Goal: Task Accomplishment & Management: Complete application form

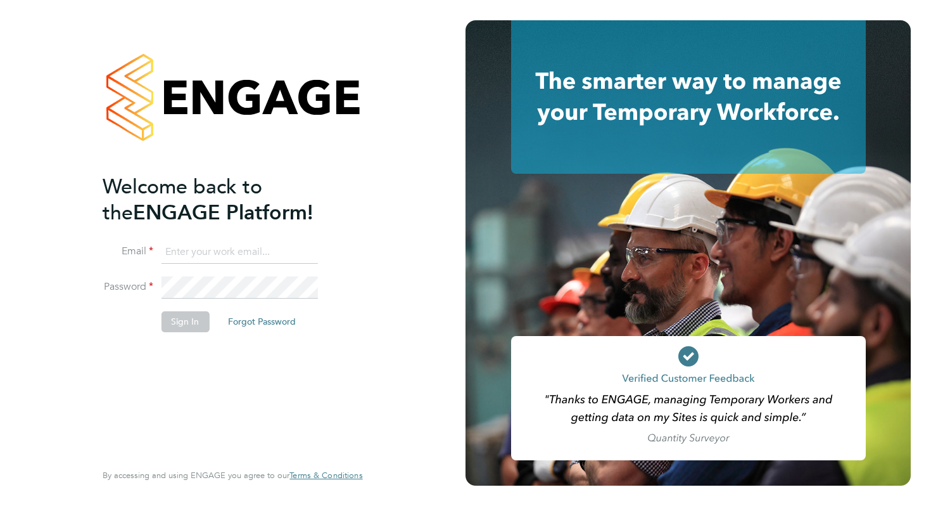
click at [235, 264] on li "Email" at bounding box center [226, 258] width 247 height 35
click at [234, 258] on input at bounding box center [239, 252] width 156 height 23
type input "[EMAIL_ADDRESS][DOMAIN_NAME]"
click at [198, 319] on button "Sign In" at bounding box center [185, 321] width 48 height 20
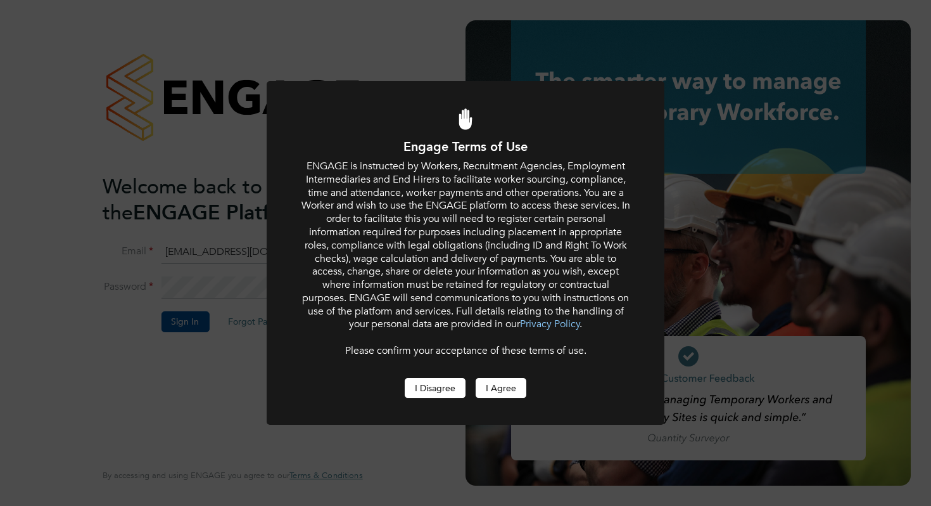
click at [452, 382] on button "I Disagree" at bounding box center [435, 388] width 61 height 20
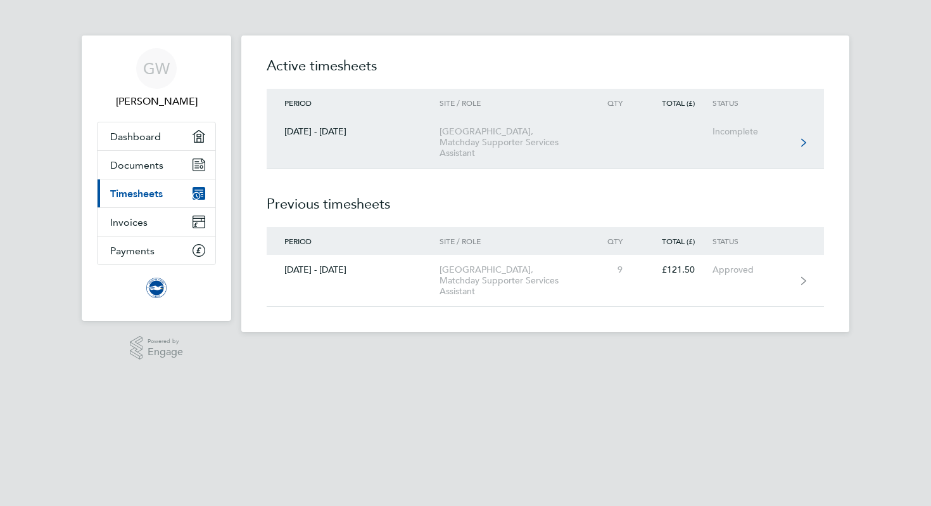
click at [768, 134] on div "Incomplete" at bounding box center [752, 131] width 78 height 11
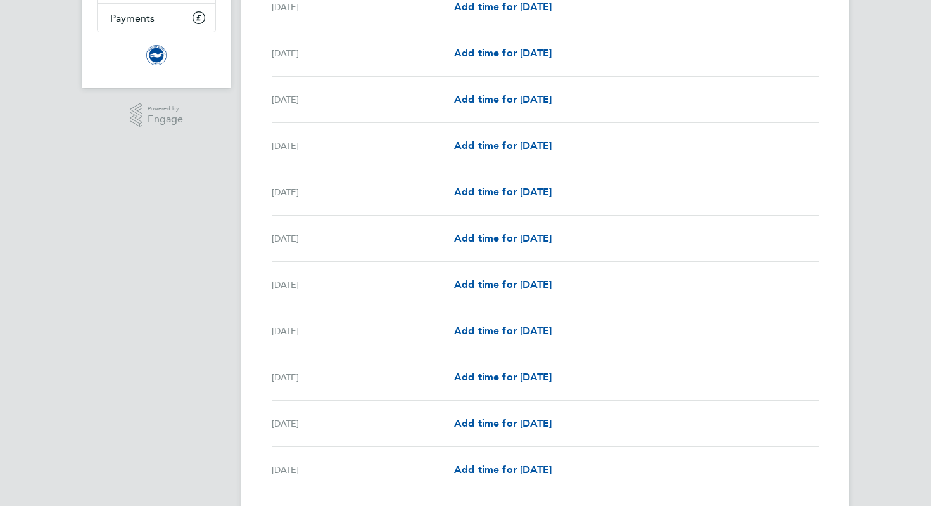
scroll to position [248, 0]
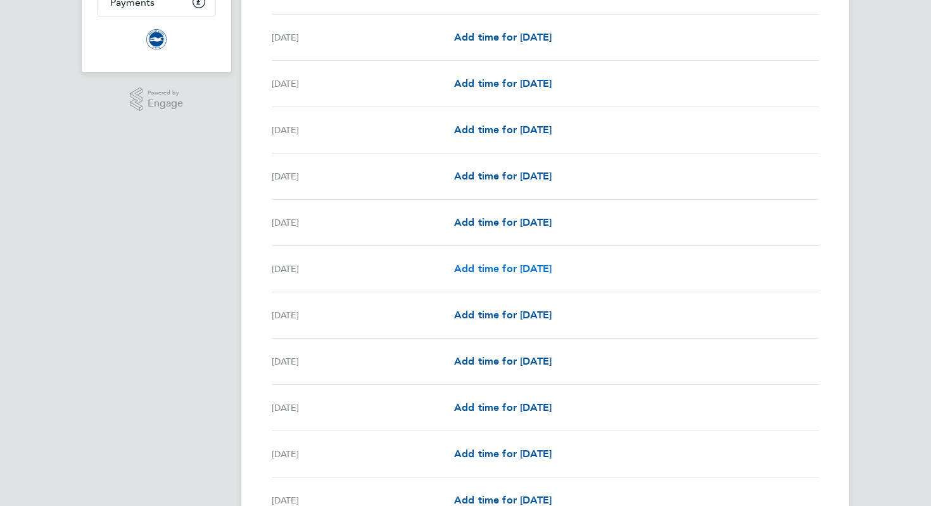
click at [493, 271] on span "Add time for Thu 07 Aug" at bounding box center [503, 268] width 98 height 12
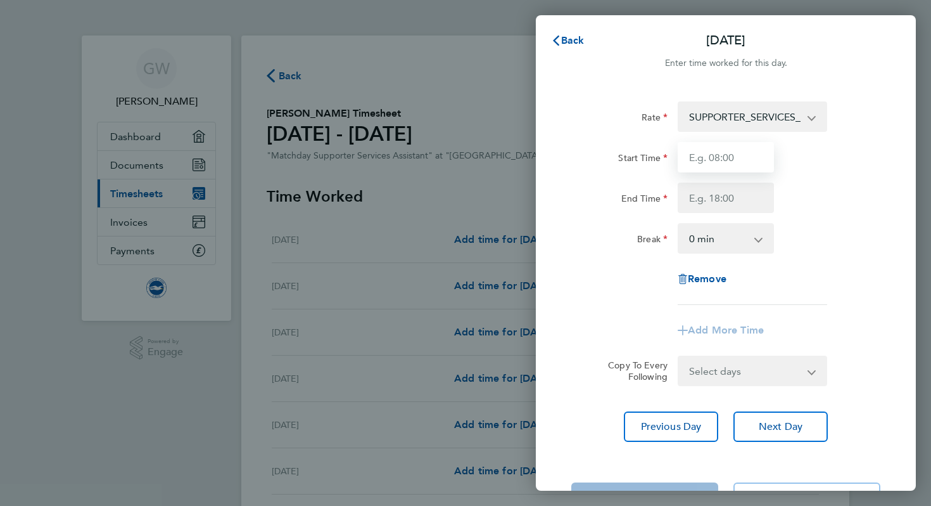
click at [736, 158] on input "Start Time" at bounding box center [726, 157] width 96 height 30
type input "10:00"
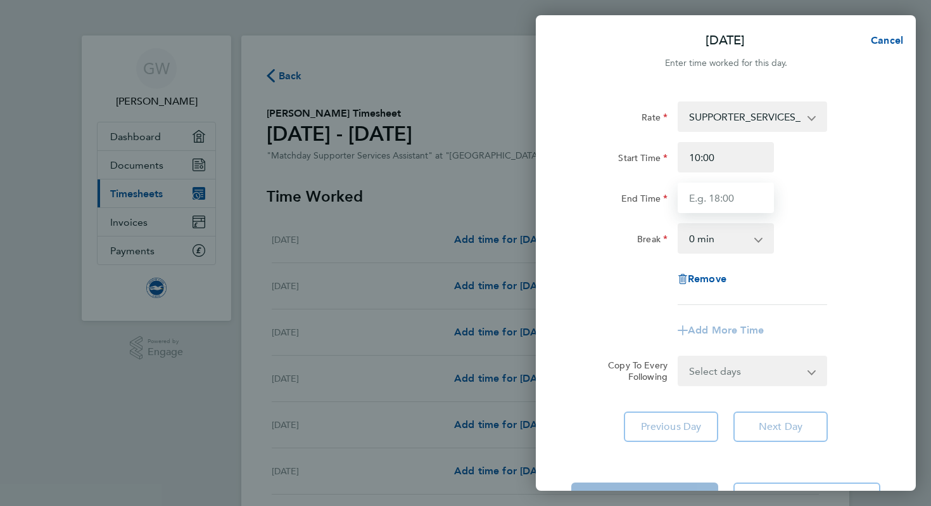
click at [722, 198] on input "End Time" at bounding box center [726, 197] width 96 height 30
type input "16:00"
click at [767, 245] on app-icon-cross-button at bounding box center [765, 238] width 15 height 28
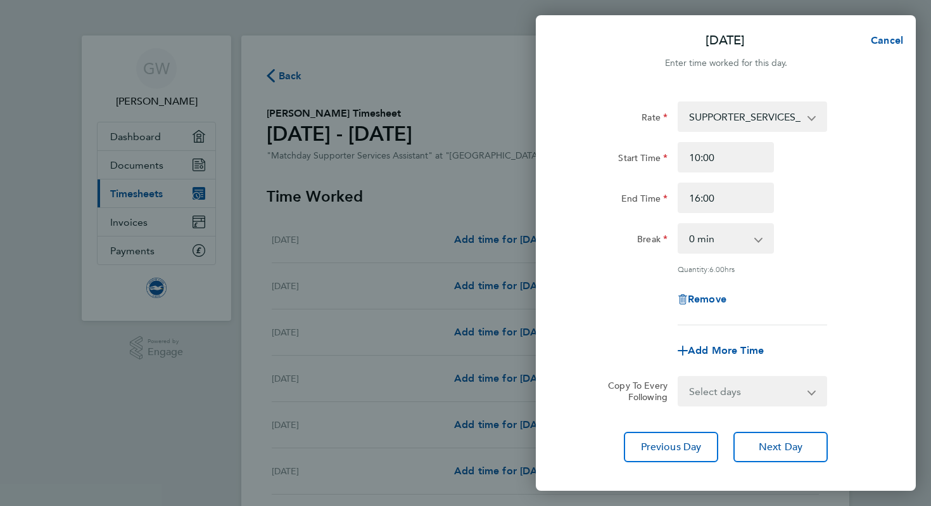
click at [755, 239] on select "0 min 15 min 30 min 45 min 60 min 75 min 90 min" at bounding box center [718, 238] width 79 height 28
select select "60"
click at [679, 224] on select "0 min 15 min 30 min 45 min 60 min 75 min 90 min" at bounding box center [718, 238] width 79 height 28
click at [813, 276] on div "Rate SUPPORTER_SERVICES_HOURS - 13.50 Start Time 10:00 End Time 16:00 Break 0 m…" at bounding box center [725, 213] width 309 height 224
click at [746, 450] on button "Next Day" at bounding box center [781, 446] width 94 height 30
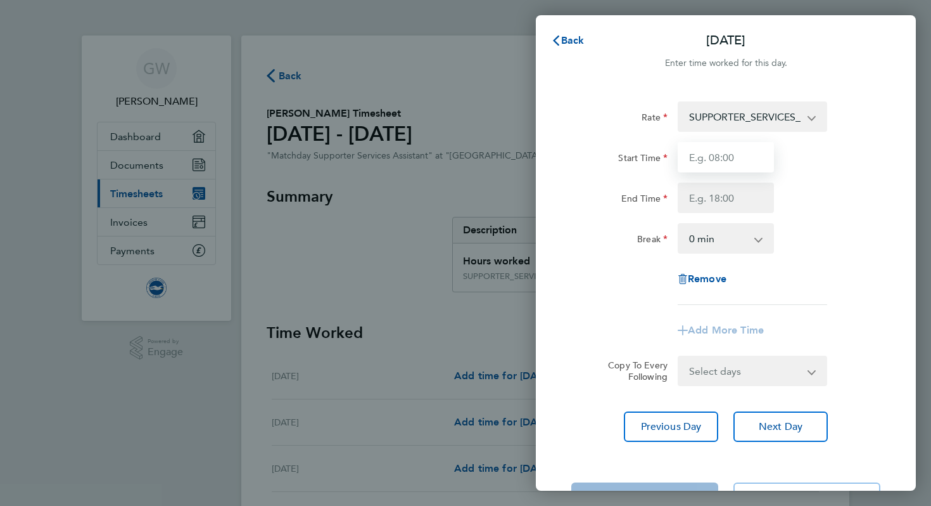
click at [702, 168] on input "Start Time" at bounding box center [726, 157] width 96 height 30
type input "10:00"
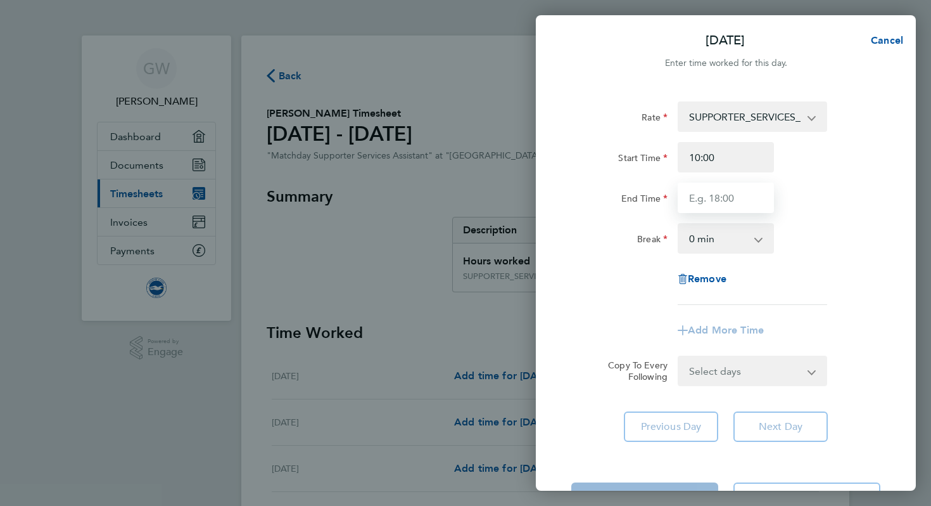
click at [723, 191] on input "End Time" at bounding box center [726, 197] width 96 height 30
type input "16:00"
click at [734, 245] on select "0 min 15 min 30 min 45 min 60 min 75 min 90 min" at bounding box center [718, 238] width 79 height 28
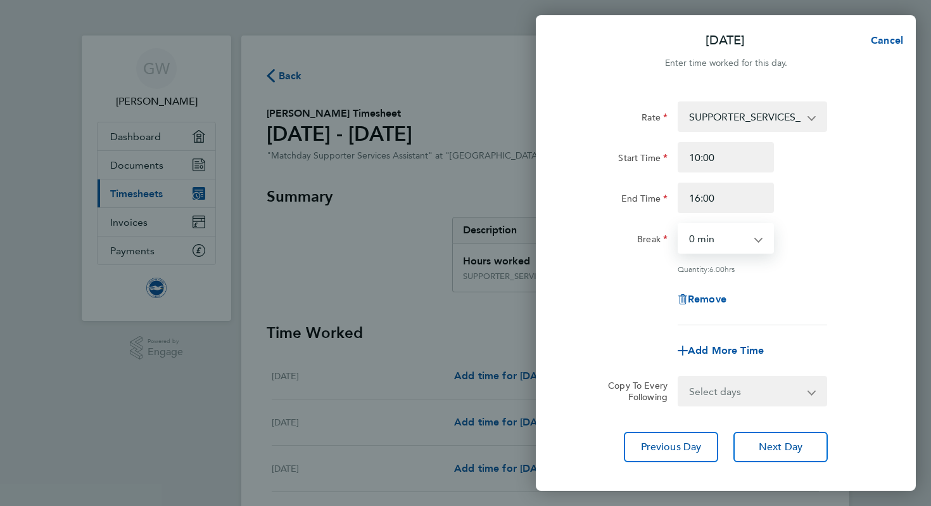
select select "60"
click at [679, 224] on select "0 min 15 min 30 min 45 min 60 min 75 min 90 min" at bounding box center [718, 238] width 79 height 28
click at [831, 286] on div "Remove" at bounding box center [725, 299] width 319 height 30
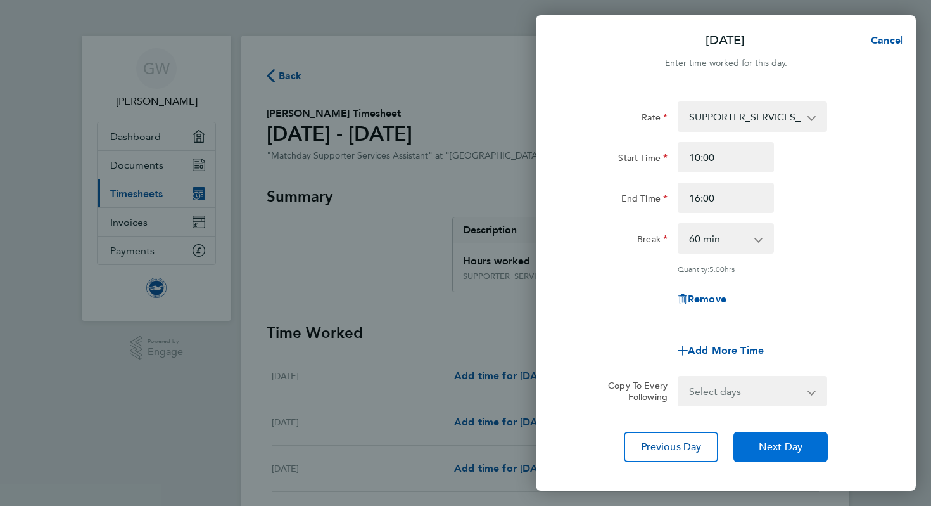
click at [762, 435] on button "Next Day" at bounding box center [781, 446] width 94 height 30
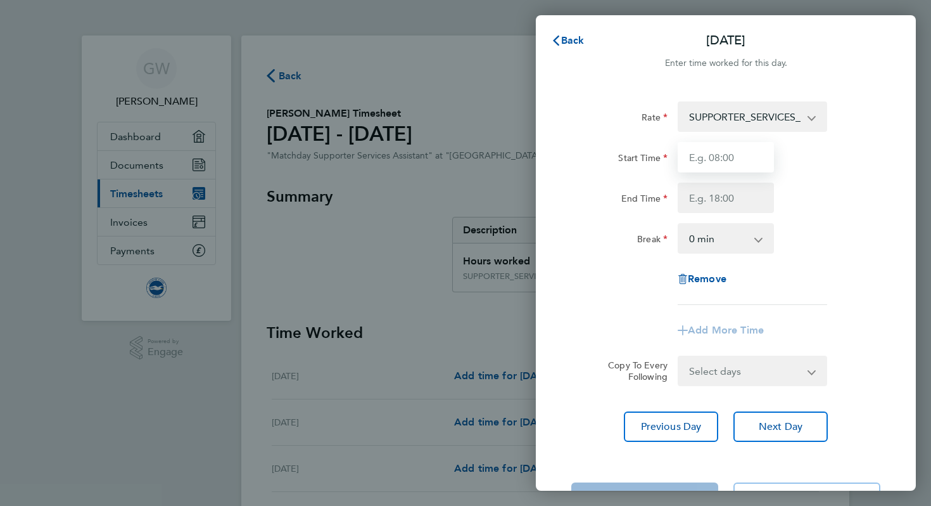
click at [756, 150] on input "Start Time" at bounding box center [726, 157] width 96 height 30
type input "12:30"
click at [734, 198] on input "End Time" at bounding box center [726, 197] width 96 height 30
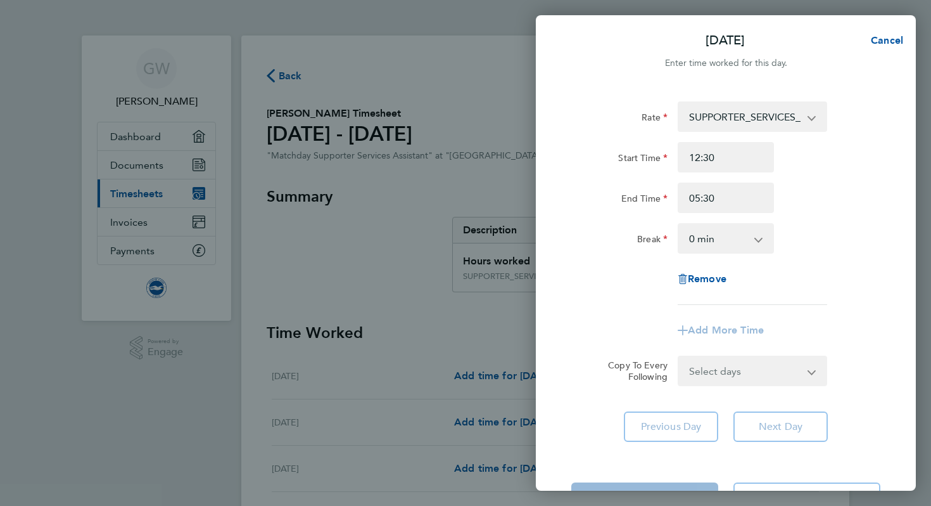
click at [806, 189] on div "End Time 05:30" at bounding box center [725, 197] width 319 height 30
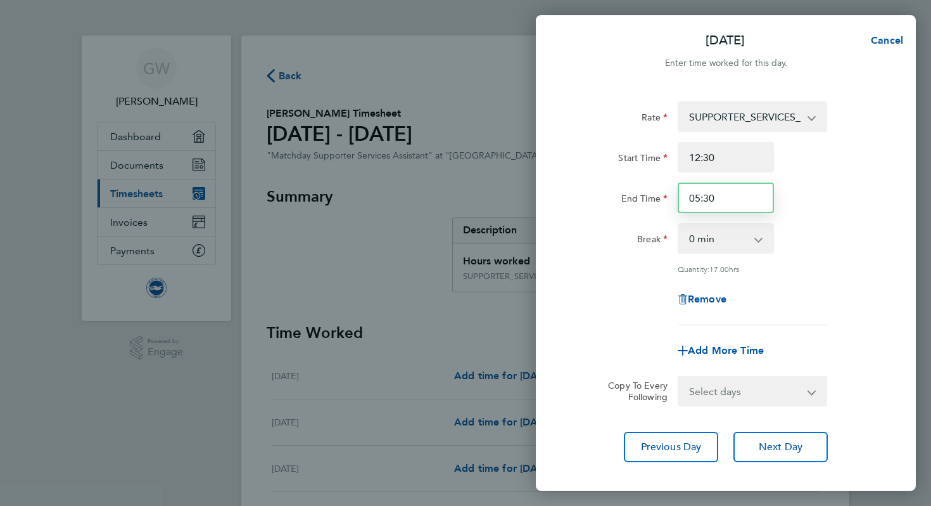
click at [726, 208] on input "05:30" at bounding box center [726, 197] width 96 height 30
click at [700, 196] on input "05:30" at bounding box center [726, 197] width 96 height 30
type input "17:30"
click at [815, 214] on div "Rate SUPPORTER_SERVICES_HOURS - 13.50 Start Time 12:30 End Time 17:30 Break 0 m…" at bounding box center [725, 213] width 309 height 224
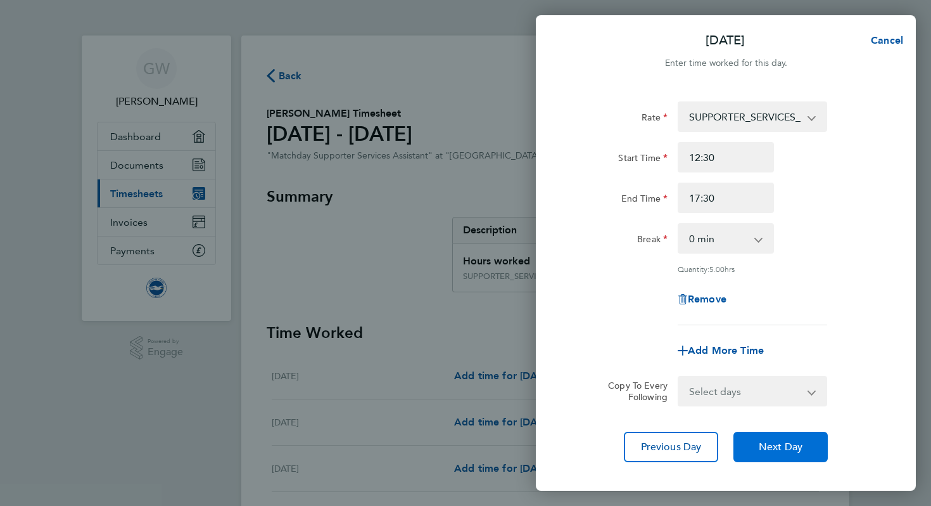
click at [784, 444] on span "Next Day" at bounding box center [781, 446] width 44 height 13
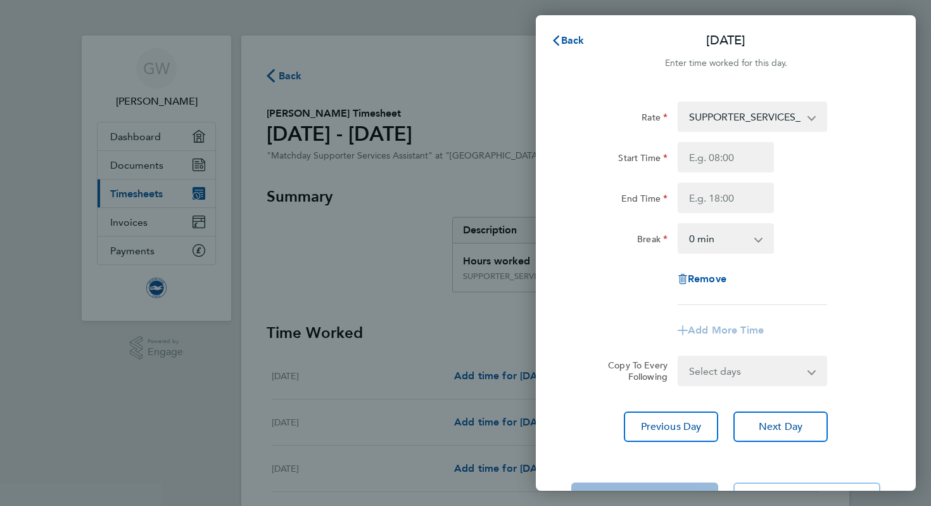
click at [474, 314] on div "Back Sun 10 Aug Enter time worked for this day. Rate SUPPORTER_SERVICES_HOURS -…" at bounding box center [465, 253] width 931 height 506
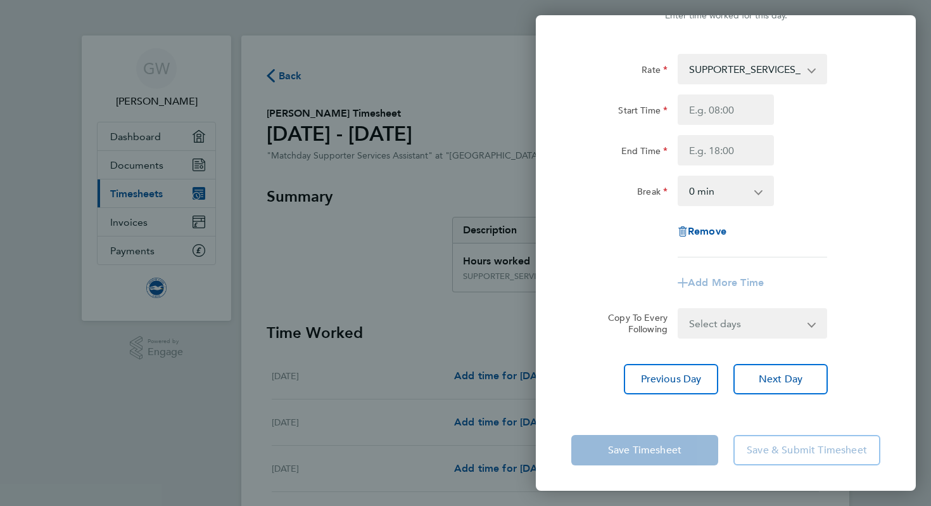
click at [676, 451] on app-form-button "Save Timesheet" at bounding box center [648, 450] width 155 height 30
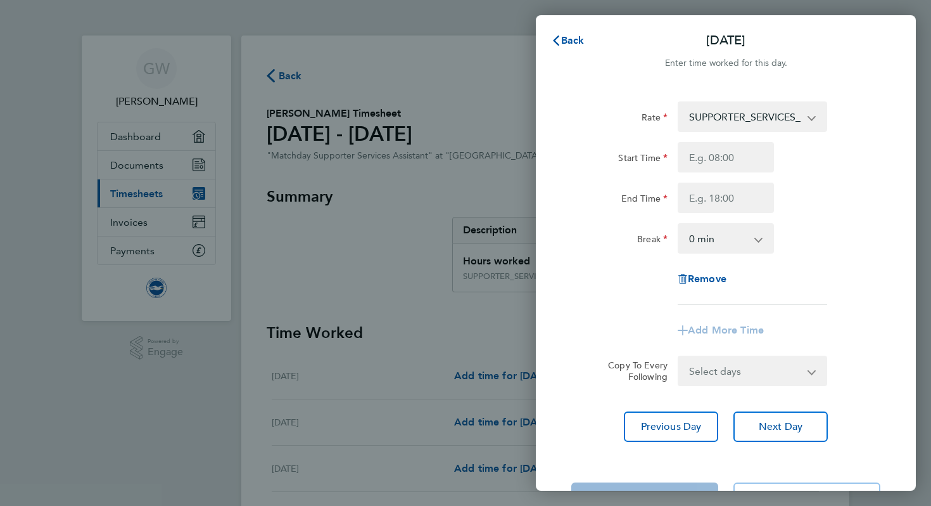
scroll to position [1, 0]
click at [575, 34] on span "Back" at bounding box center [572, 39] width 23 height 12
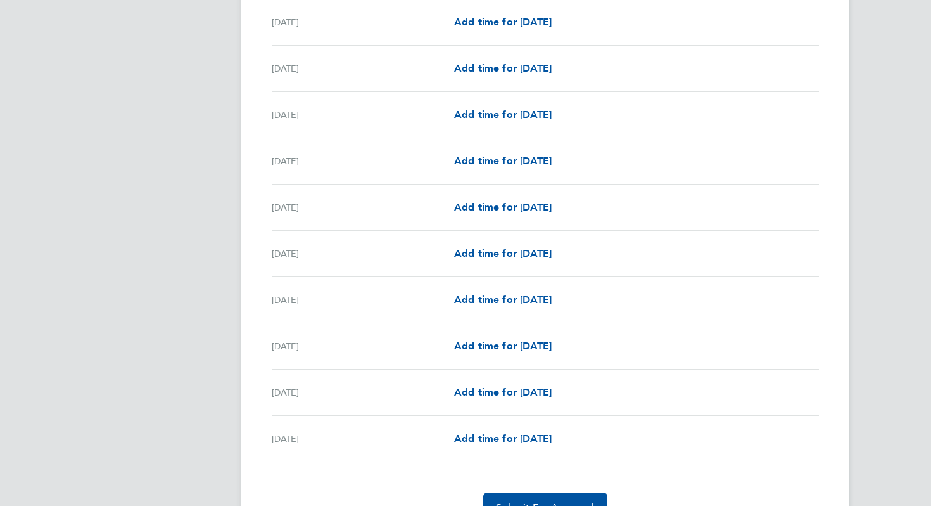
scroll to position [1439, 0]
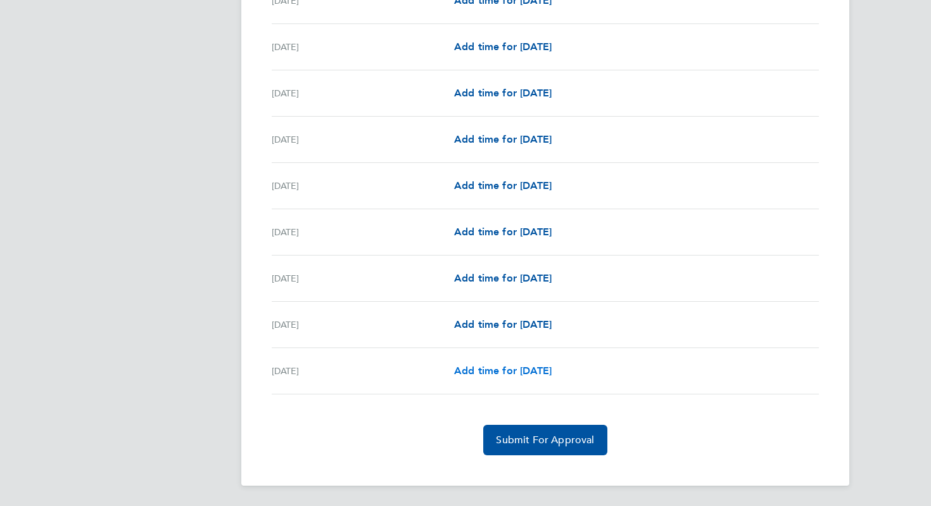
click at [503, 366] on span "Add time for Sun 31 Aug" at bounding box center [503, 370] width 98 height 12
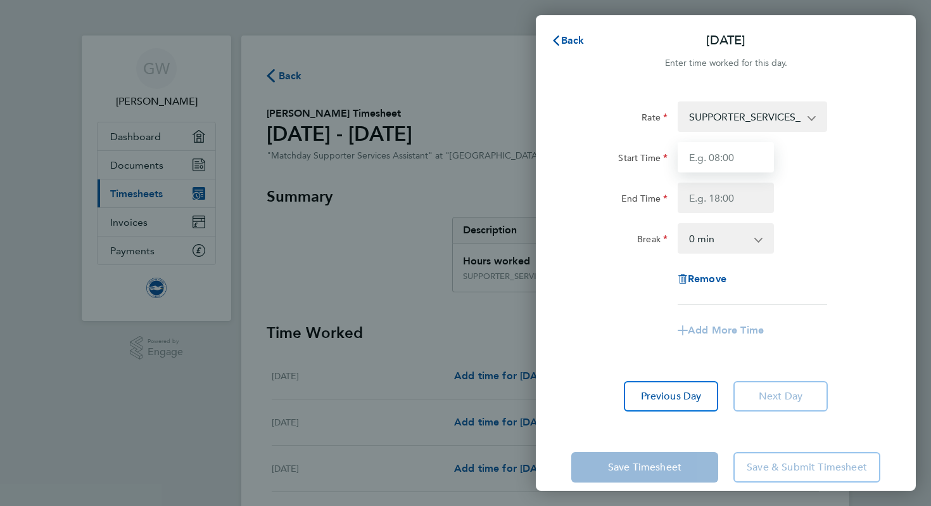
click at [718, 151] on input "Start Time" at bounding box center [726, 157] width 96 height 30
type input "09:30"
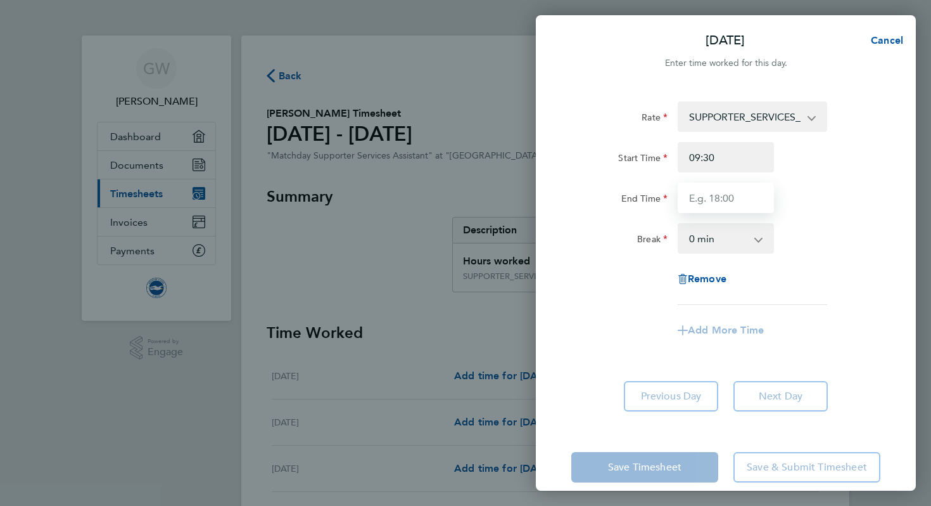
click at [756, 194] on input "End Time" at bounding box center [726, 197] width 96 height 30
type input "14:50"
click at [861, 191] on div "End Time 14:50" at bounding box center [725, 197] width 319 height 30
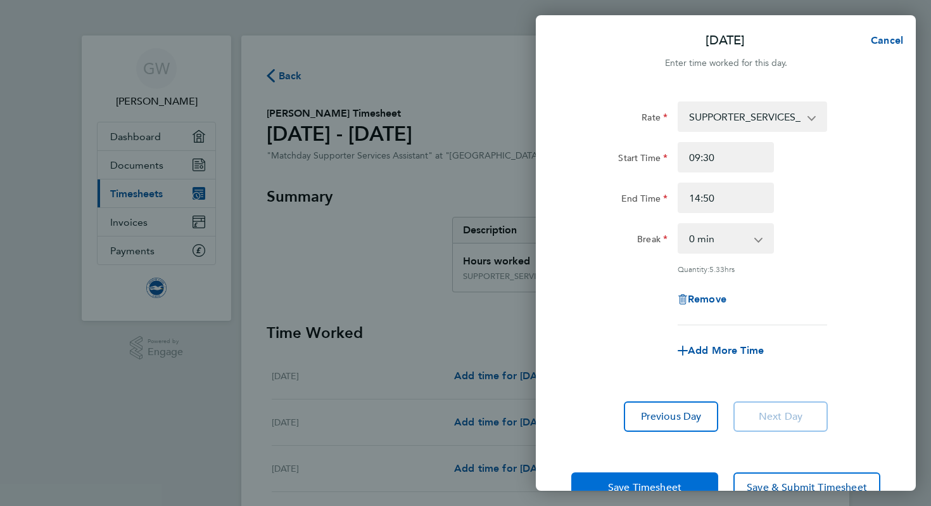
click at [672, 481] on span "Save Timesheet" at bounding box center [644, 487] width 73 height 13
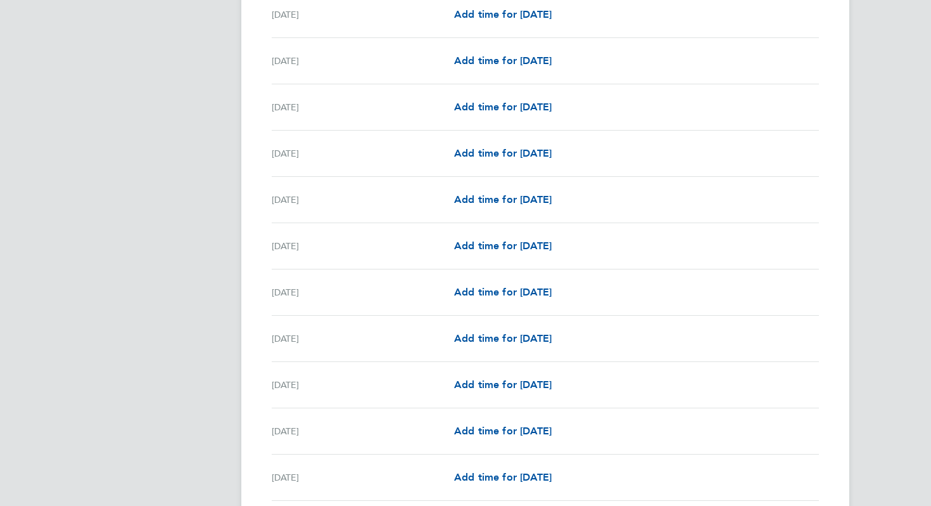
scroll to position [1454, 0]
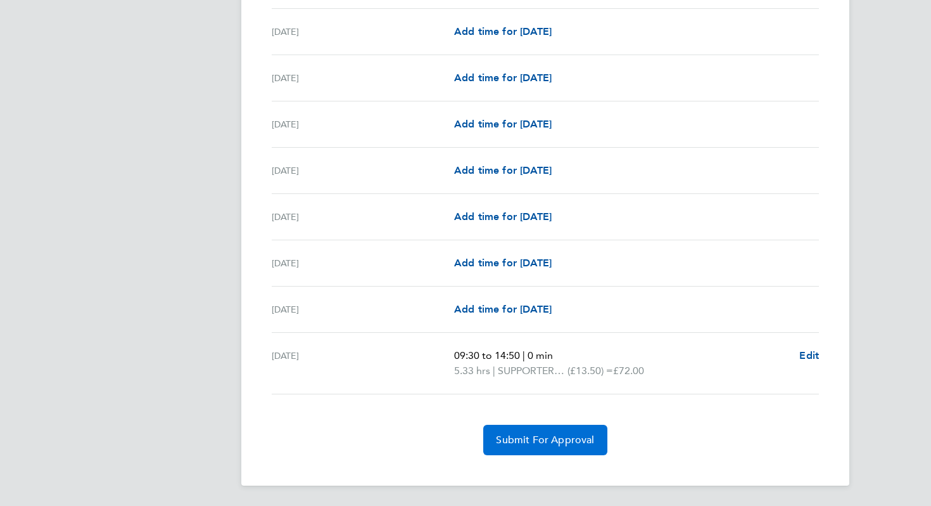
click at [540, 446] on button "Submit For Approval" at bounding box center [545, 439] width 124 height 30
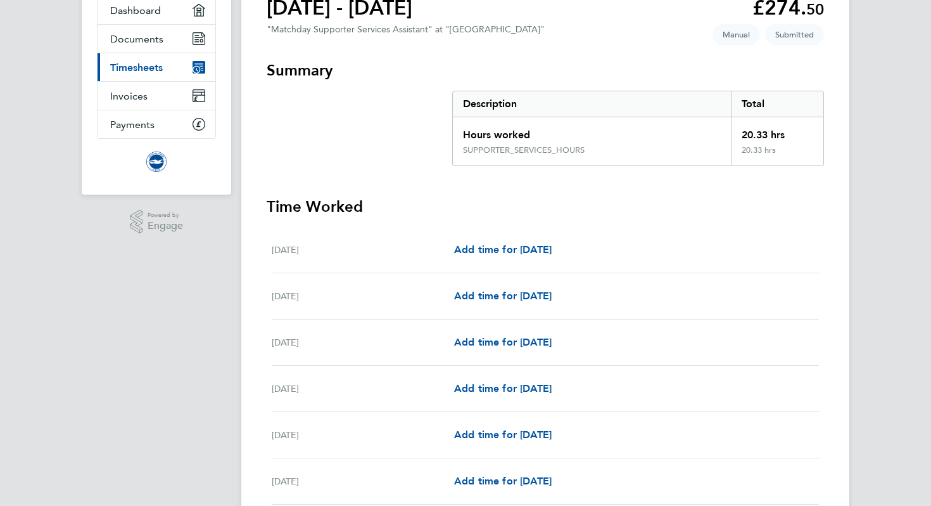
scroll to position [0, 0]
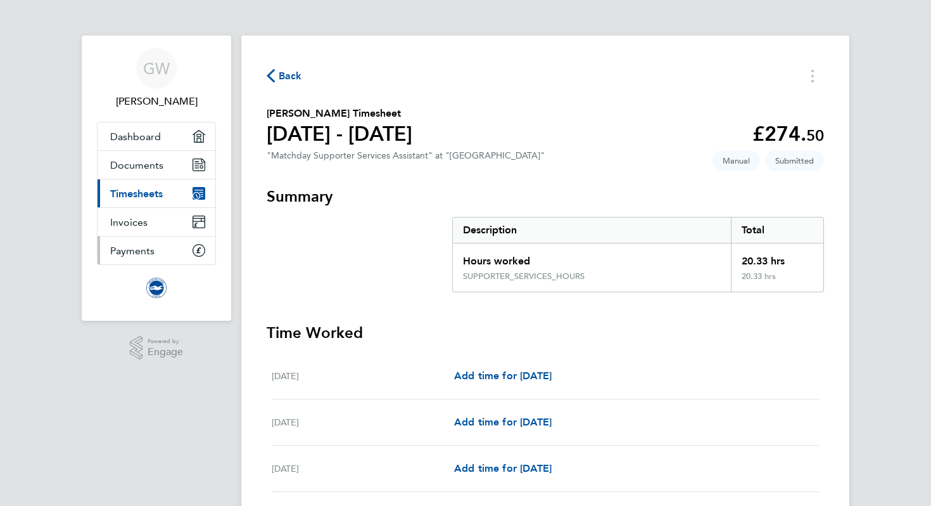
click at [197, 255] on icon "Main navigation" at bounding box center [198, 250] width 11 height 11
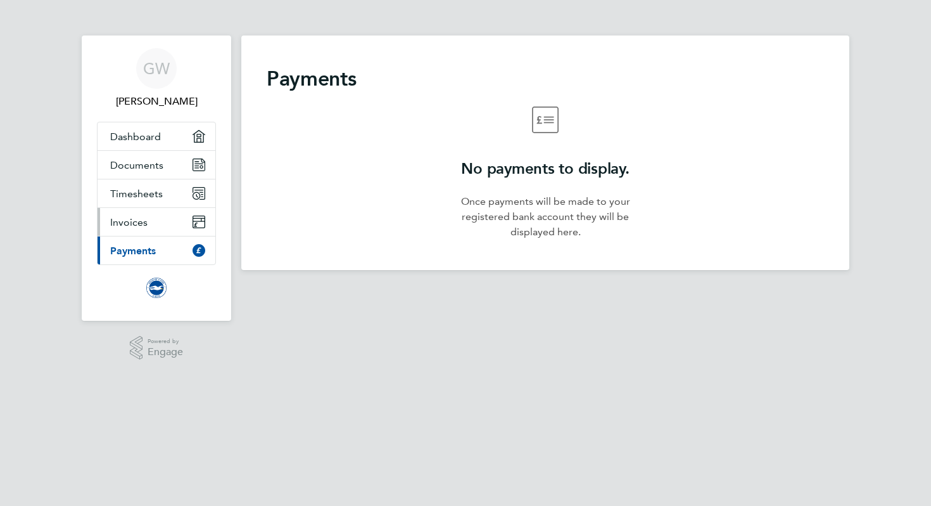
click at [187, 216] on link "Invoices" at bounding box center [157, 222] width 118 height 28
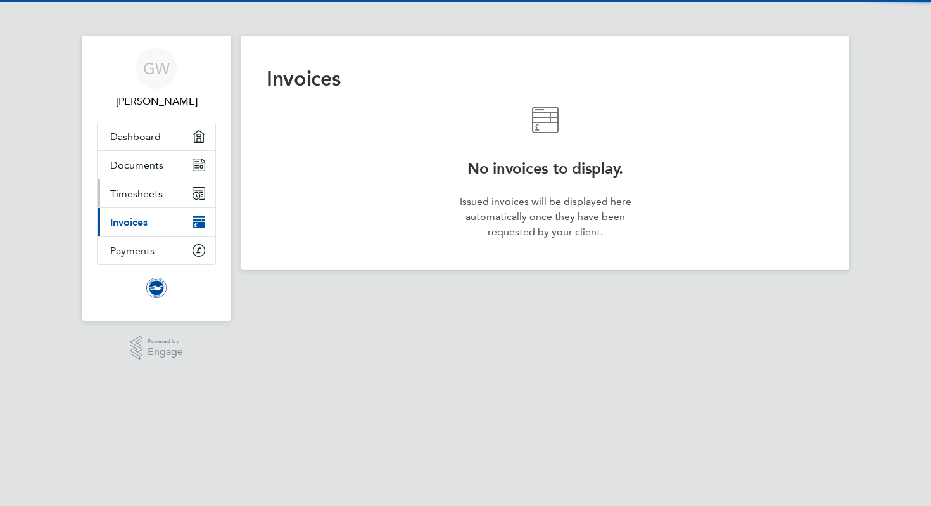
click at [193, 196] on icon "Main navigation" at bounding box center [199, 193] width 13 height 13
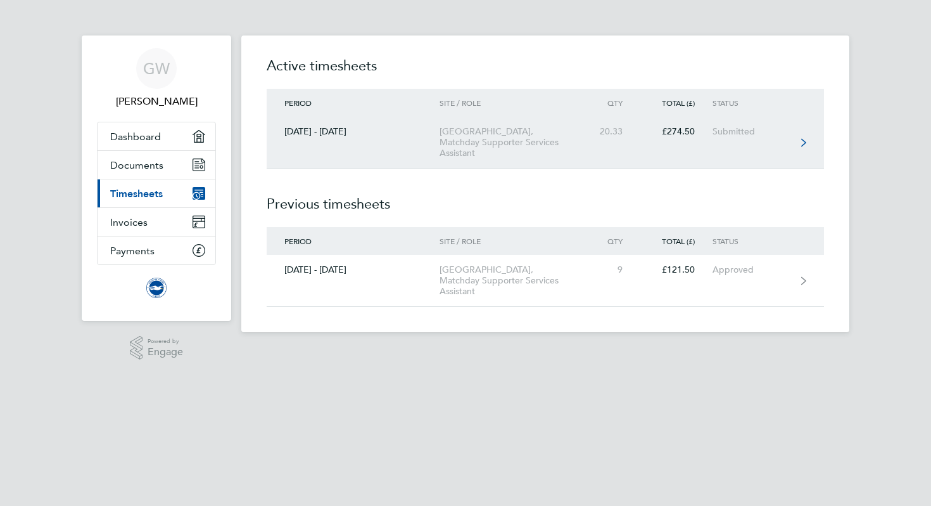
click at [616, 148] on link "01 - 31 Aug 2025 American Express Community Stadium, Matchday Supporter Service…" at bounding box center [545, 143] width 557 height 52
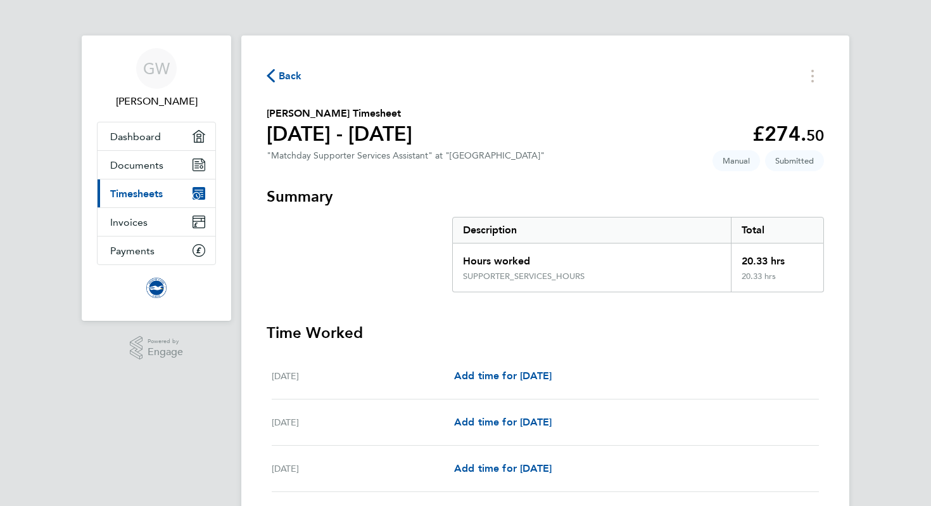
click at [279, 73] on span "Back" at bounding box center [290, 75] width 23 height 15
